Goal: Task Accomplishment & Management: Complete application form

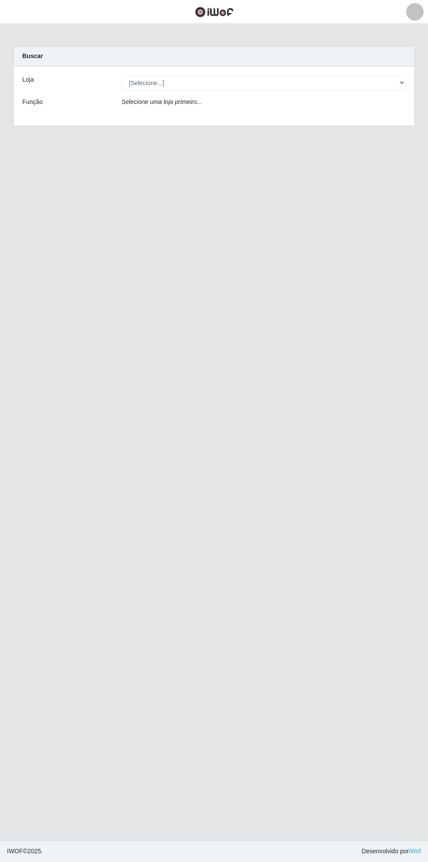
click at [35, 31] on main "Carregando... Buscar Loja [Selecione...] Bemais Supermercados - Cidade Universi…" at bounding box center [214, 432] width 428 height 816
click at [18, 12] on button "button" at bounding box center [11, 12] width 22 height 14
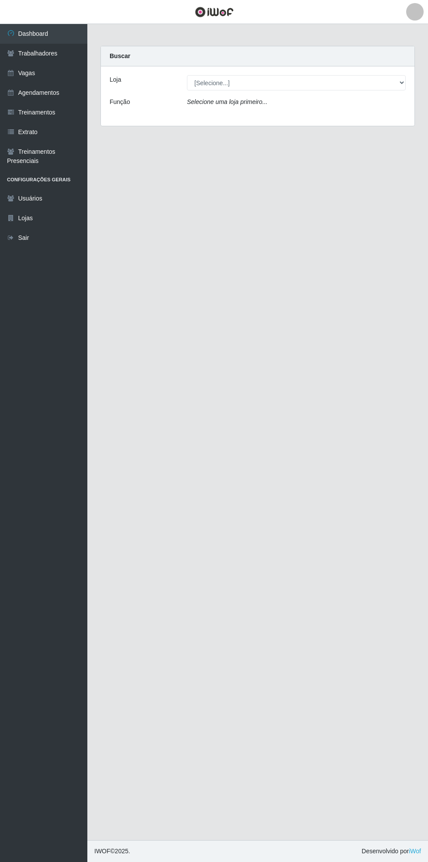
click at [59, 93] on link "Agendamentos" at bounding box center [43, 93] width 87 height 20
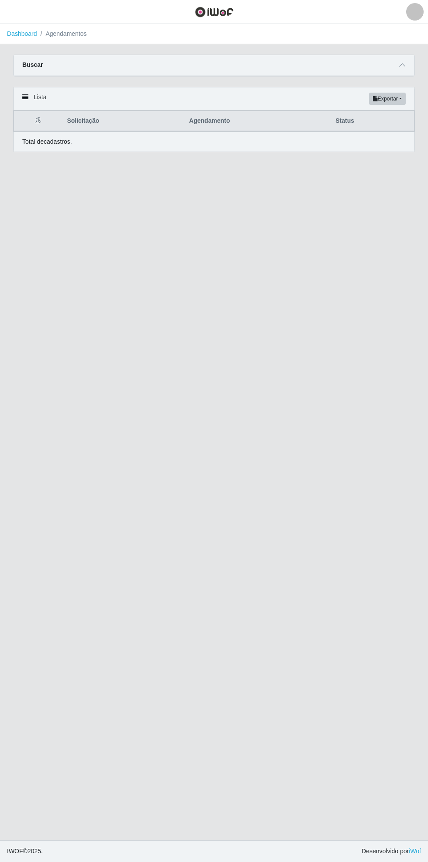
click at [403, 69] on span at bounding box center [402, 65] width 10 height 10
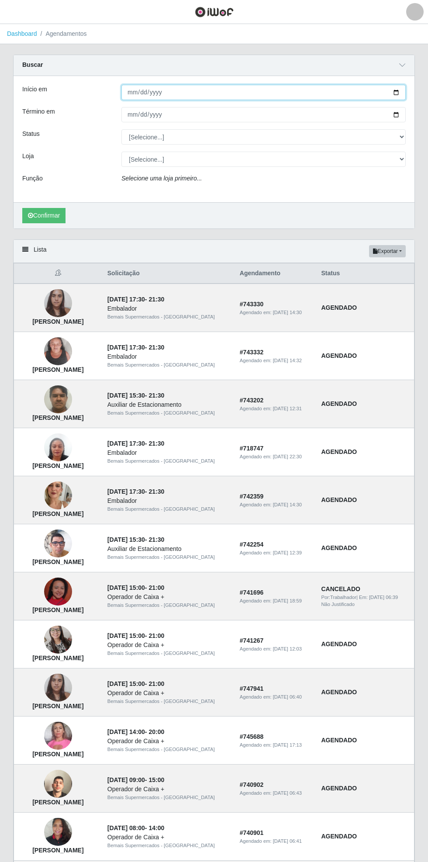
click at [402, 93] on input "Início em" at bounding box center [263, 92] width 284 height 15
type input "[DATE]"
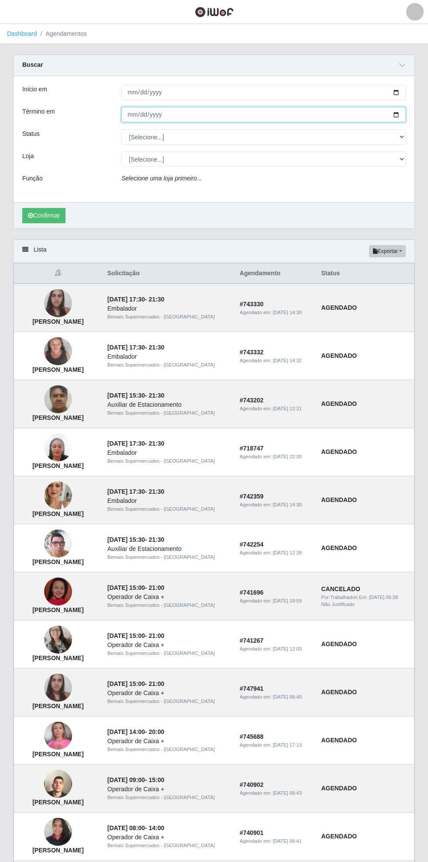
click at [403, 114] on input "Término em" at bounding box center [263, 114] width 284 height 15
type input "[DATE]"
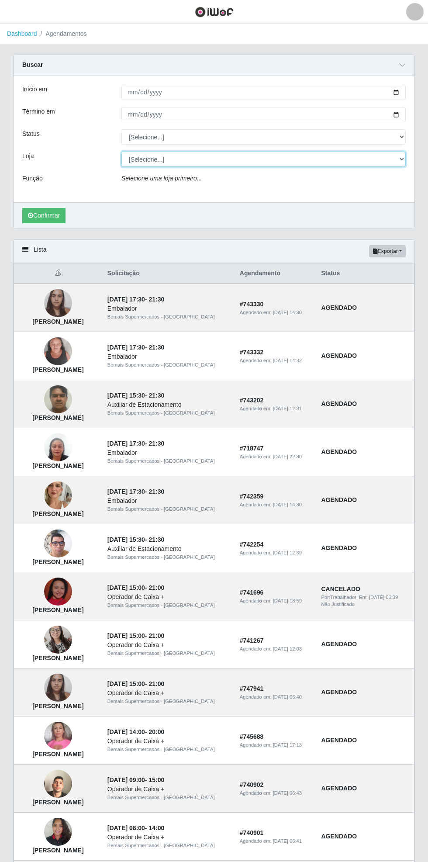
click at [397, 163] on select "[Selecione...] Bemais Supermercados - [GEOGRAPHIC_DATA]" at bounding box center [263, 159] width 284 height 15
select select "250"
click at [121, 152] on select "[Selecione...] Bemais Supermercados - [GEOGRAPHIC_DATA]" at bounding box center [263, 159] width 284 height 15
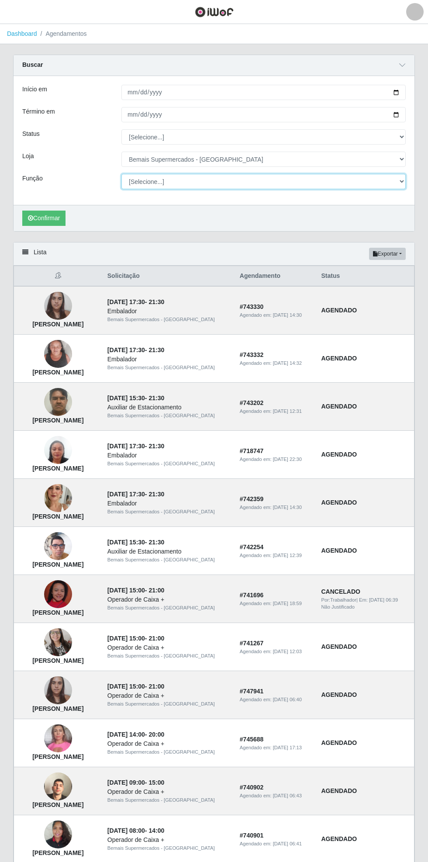
click at [401, 187] on select "[Selecione...] ASG ASG + ASG ++ Auxiliar de Estacionamento Auxiliar de Estacion…" at bounding box center [263, 181] width 284 height 15
select select "70"
click at [121, 174] on select "[Selecione...] ASG ASG + ASG ++ Auxiliar de Estacionamento Auxiliar de Estacion…" at bounding box center [263, 181] width 284 height 15
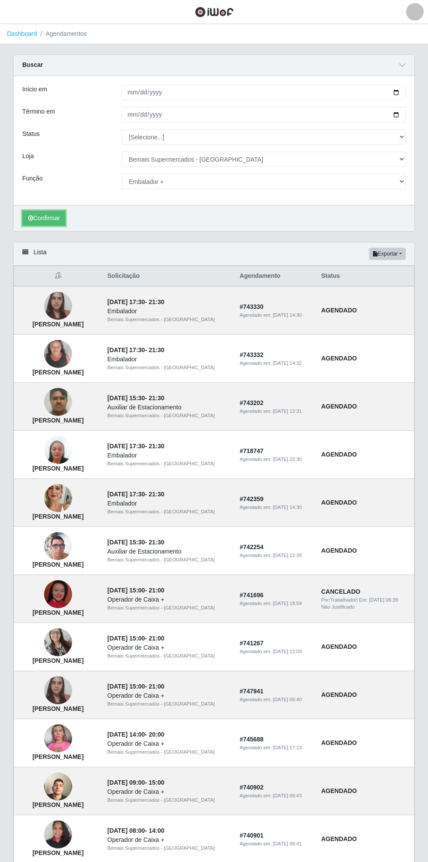
click at [44, 218] on button "Confirmar" at bounding box center [43, 218] width 43 height 15
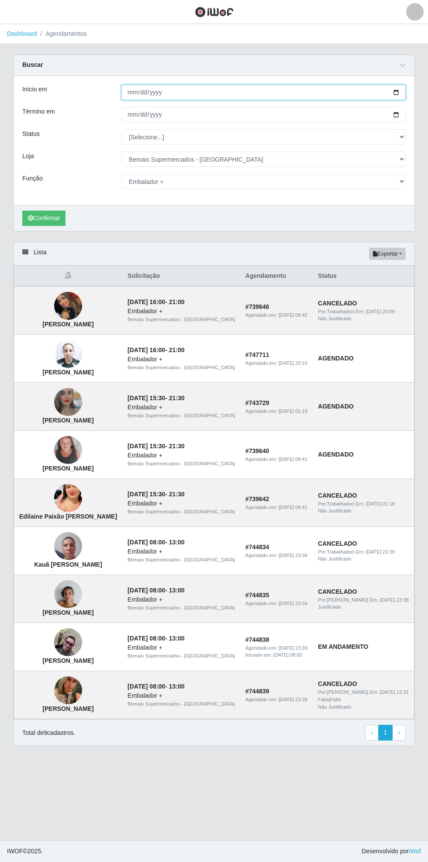
click at [402, 91] on input "[DATE]" at bounding box center [263, 92] width 284 height 15
type input "[DATE]"
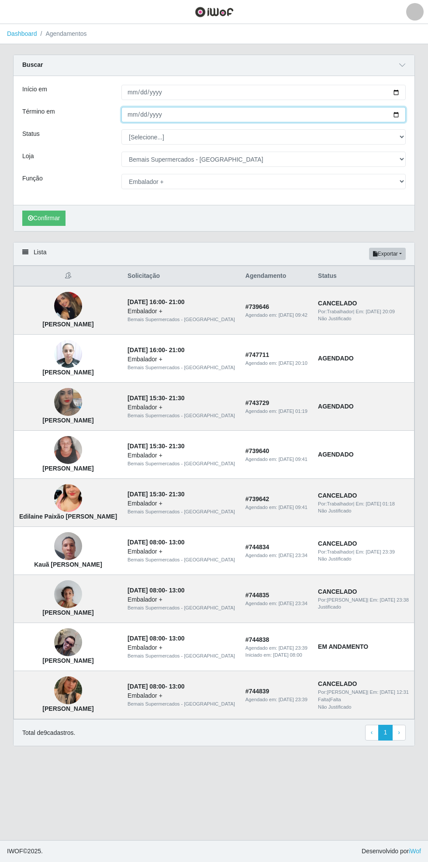
click at [405, 114] on input "[DATE]" at bounding box center [263, 114] width 284 height 15
type input "[DATE]"
click at [49, 223] on button "Confirmar" at bounding box center [43, 218] width 43 height 15
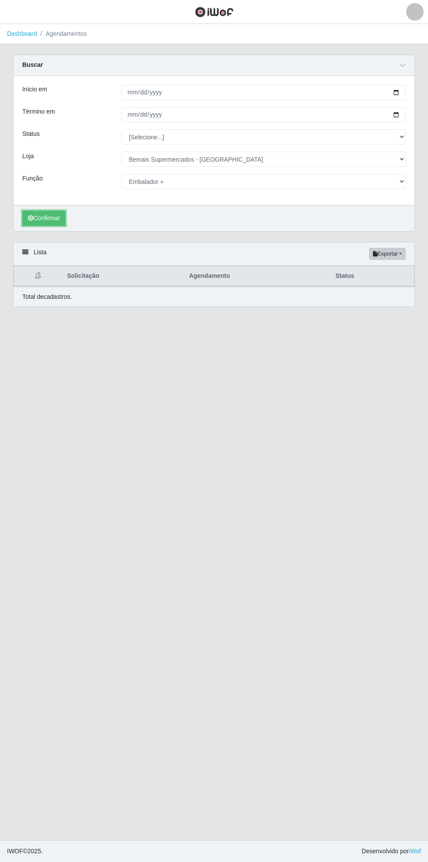
click at [32, 219] on icon "submit" at bounding box center [30, 218] width 5 height 6
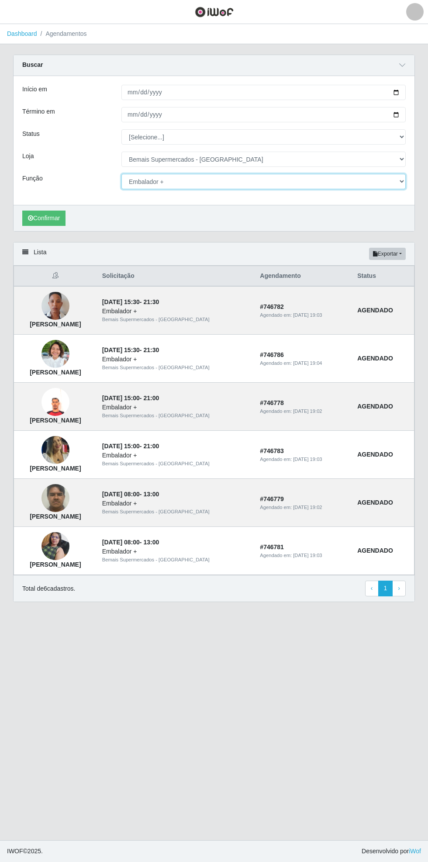
click at [398, 179] on select "[Selecione...] ASG ASG + ASG ++ Auxiliar de Estacionamento Auxiliar de Estacion…" at bounding box center [263, 181] width 284 height 15
select select "72"
click at [121, 174] on select "[Selecione...] ASG ASG + ASG ++ Auxiliar de Estacionamento Auxiliar de Estacion…" at bounding box center [263, 181] width 284 height 15
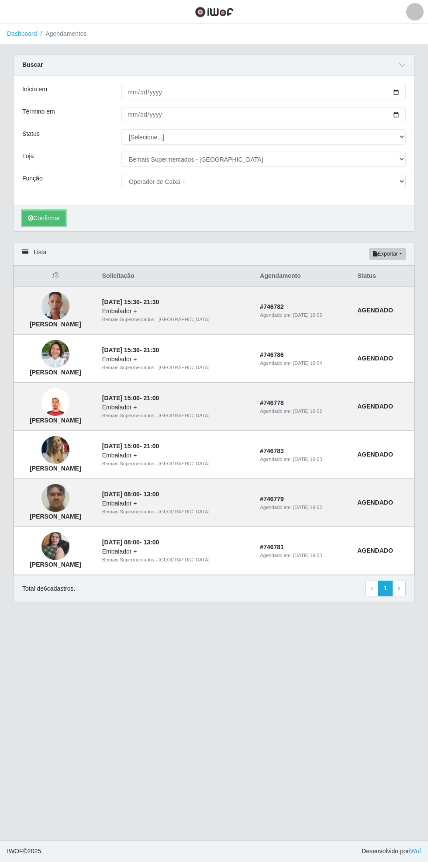
click at [38, 216] on button "Confirmar" at bounding box center [43, 218] width 43 height 15
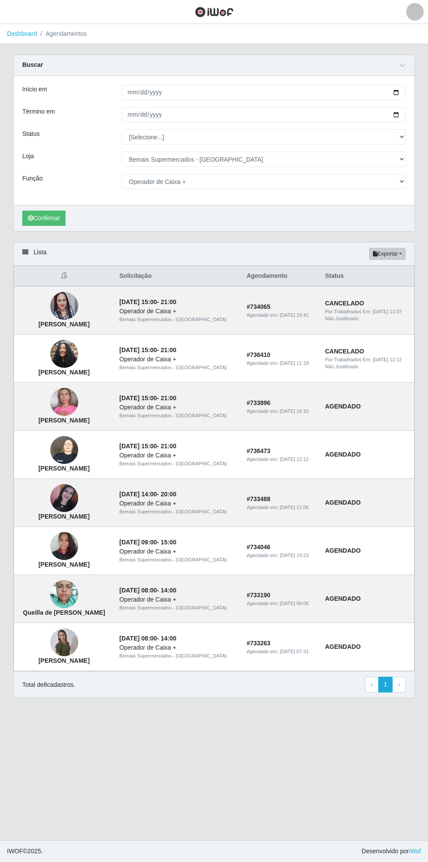
click at [414, 504] on td "AGENDADO" at bounding box center [367, 503] width 94 height 48
